Goal: Task Accomplishment & Management: Complete application form

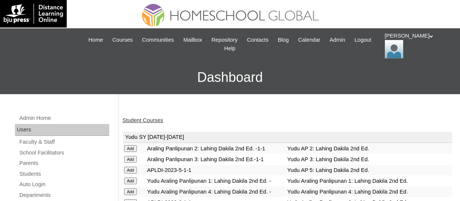
scroll to position [1011, 0]
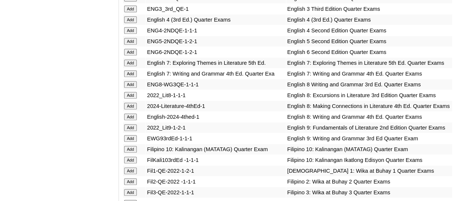
drag, startPoint x: 0, startPoint y: 0, endPoint x: 262, endPoint y: 25, distance: 263.6
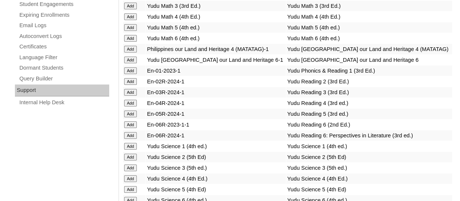
scroll to position [0, 0]
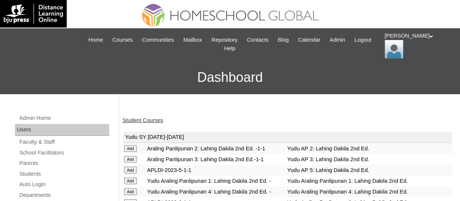
click at [144, 120] on link "Student Courses" at bounding box center [143, 120] width 41 height 6
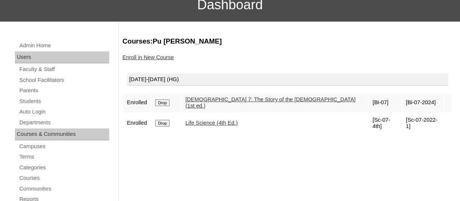
scroll to position [75, 0]
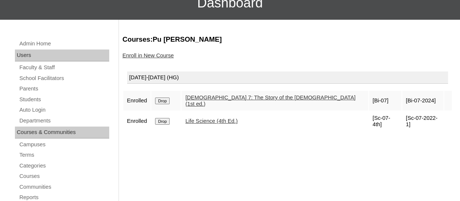
click at [156, 57] on link "Enroll in New Course" at bounding box center [148, 56] width 51 height 6
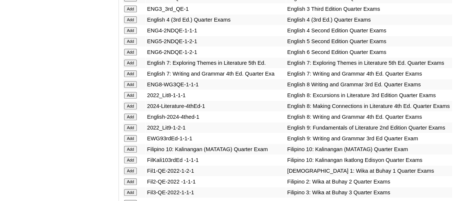
scroll to position [2465, 0]
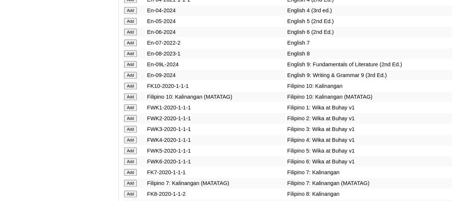
click at [127, 46] on input "Add" at bounding box center [130, 43] width 13 height 7
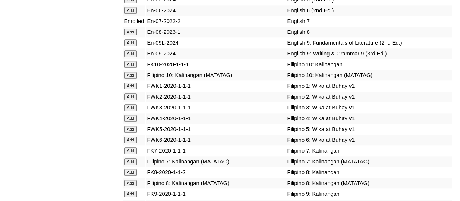
scroll to position [2702, 0]
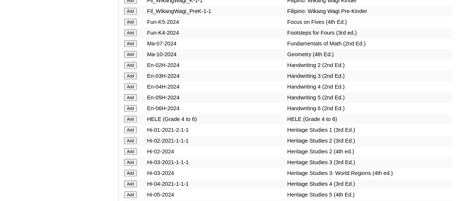
click at [137, 47] on input "Add" at bounding box center [130, 43] width 13 height 7
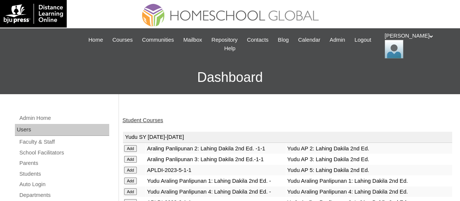
click at [145, 120] on link "Student Courses" at bounding box center [143, 120] width 41 height 6
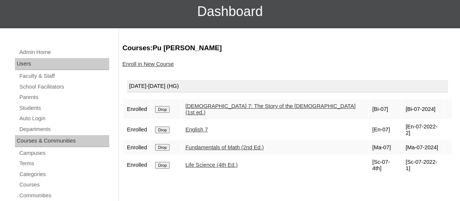
scroll to position [74, 0]
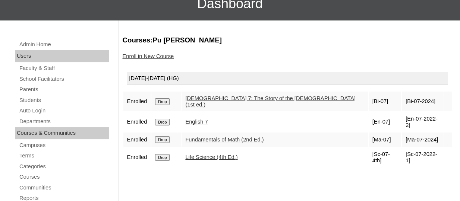
click at [144, 58] on link "Enroll in New Course" at bounding box center [148, 56] width 51 height 6
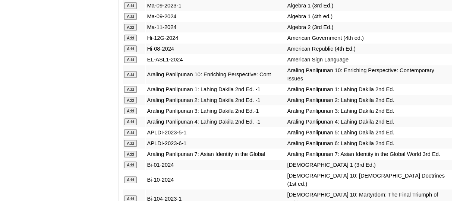
scroll to position [3492, 0]
